Goal: Information Seeking & Learning: Learn about a topic

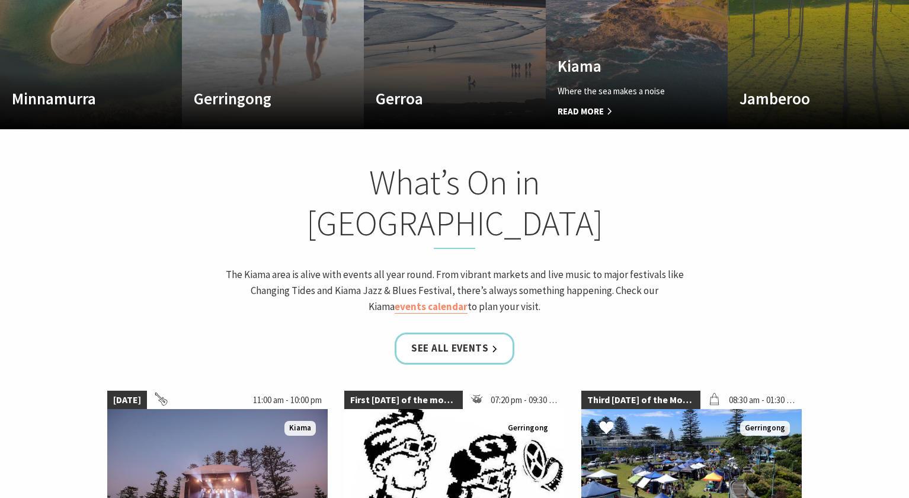
scroll to position [889, 0]
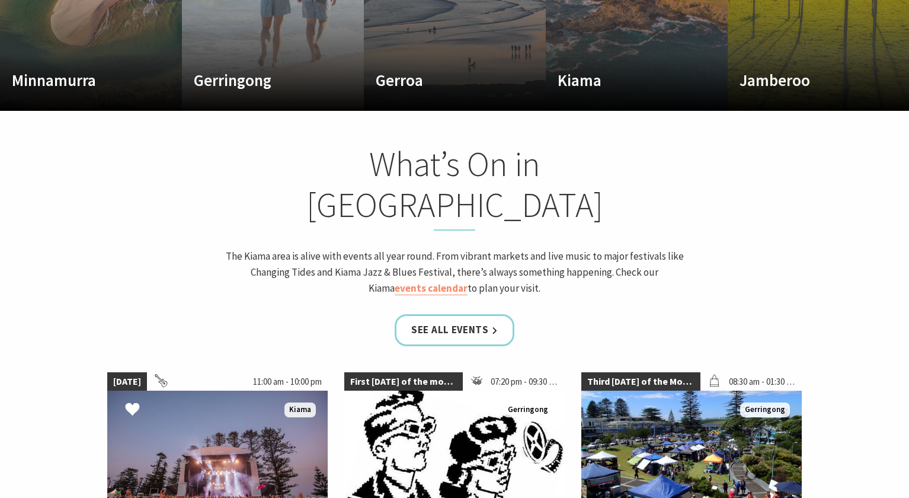
click at [183, 405] on img at bounding box center [217, 450] width 220 height 119
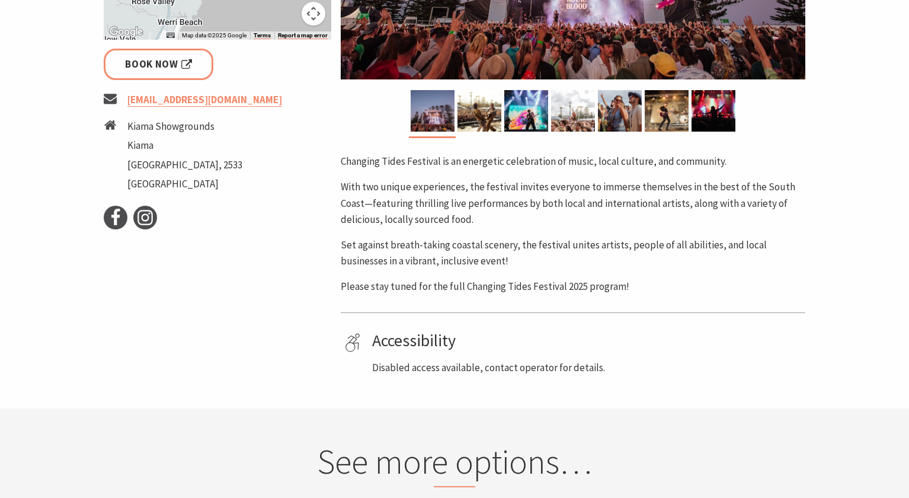
scroll to position [296, 0]
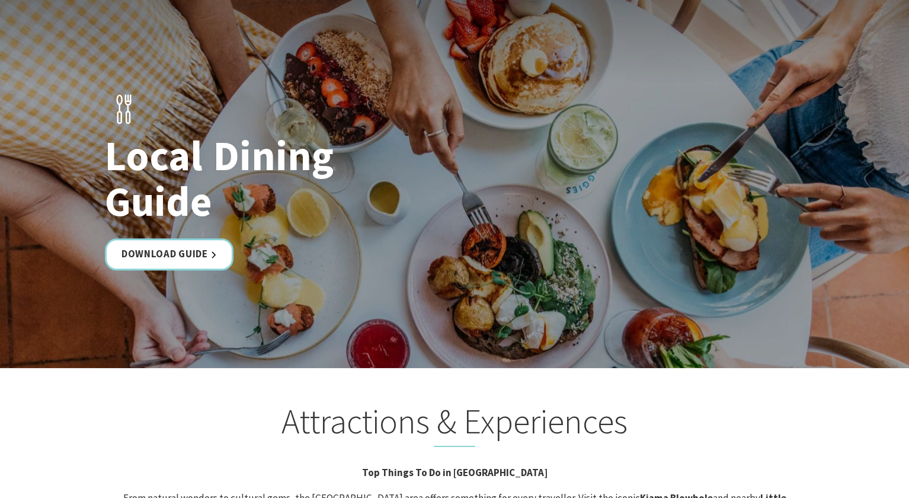
scroll to position [2133, 0]
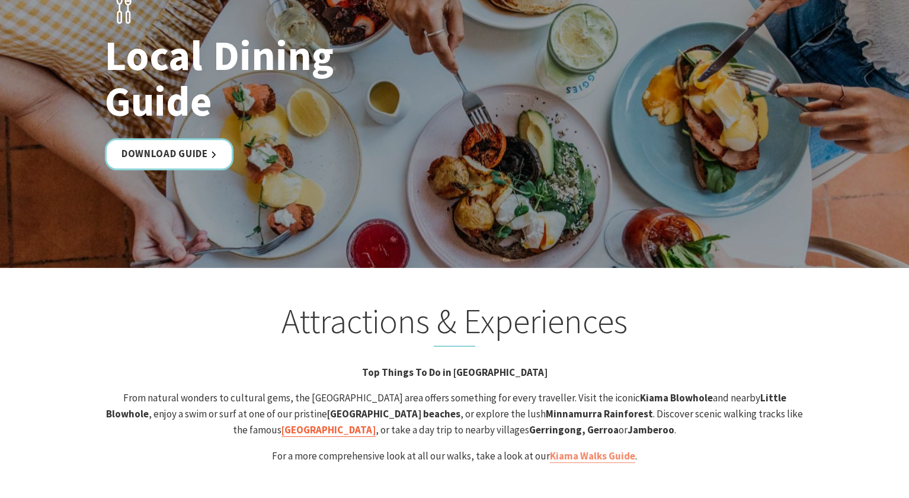
click at [376, 423] on strong "Kiama Coast Walk" at bounding box center [328, 429] width 94 height 13
